Goal: Navigation & Orientation: Find specific page/section

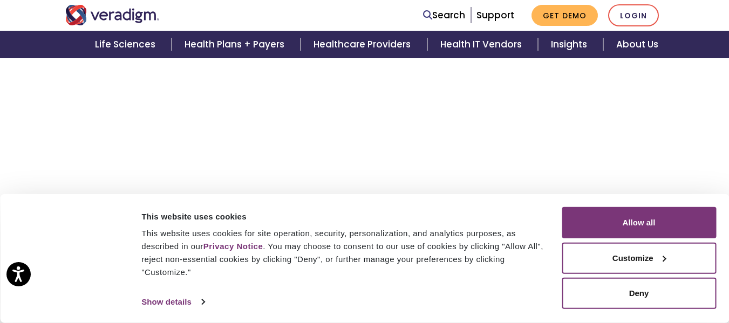
scroll to position [324, 0]
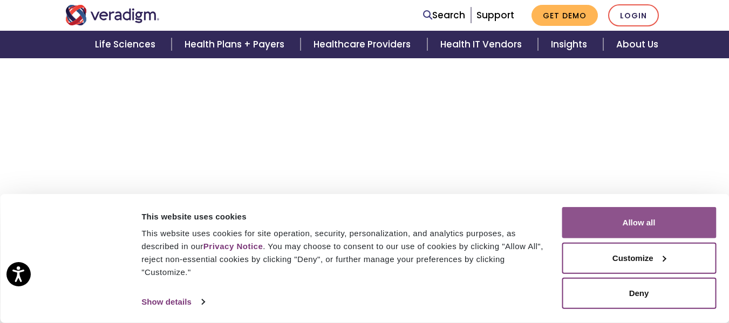
click at [633, 223] on button "Allow all" at bounding box center [639, 222] width 154 height 31
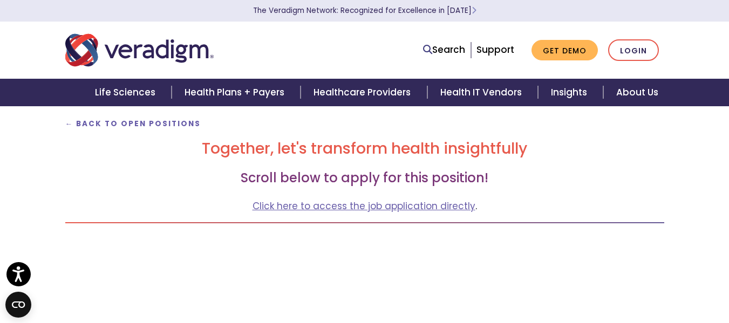
scroll to position [54, 0]
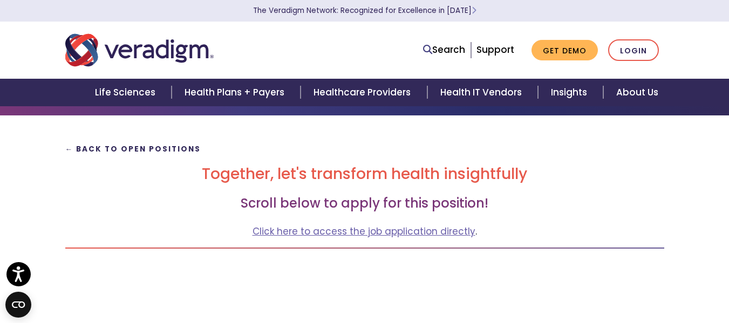
click at [127, 148] on strong "← Back to Open Positions" at bounding box center [133, 149] width 136 height 10
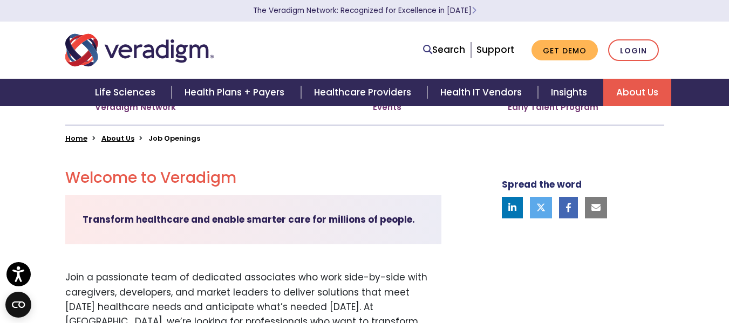
scroll to position [54, 0]
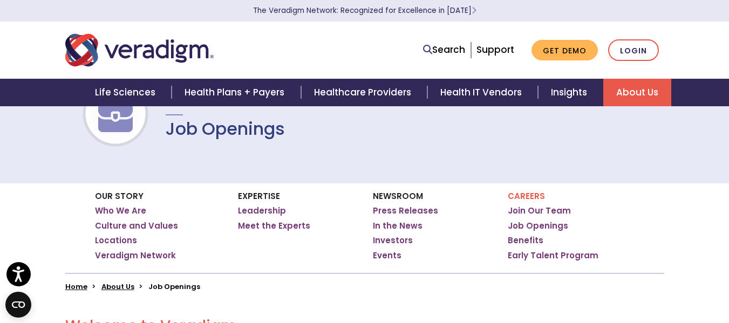
click at [76, 285] on link "Home" at bounding box center [76, 287] width 22 height 10
